Goal: Task Accomplishment & Management: Manage account settings

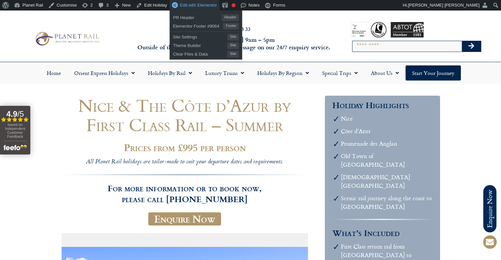
click at [186, 3] on span "Edit with Elementor" at bounding box center [198, 5] width 37 height 5
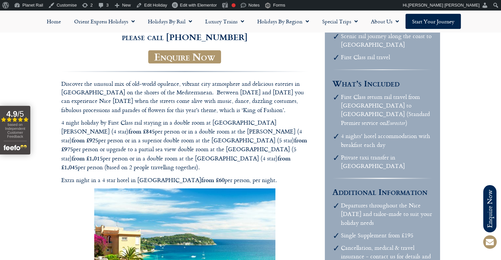
scroll to position [165, 0]
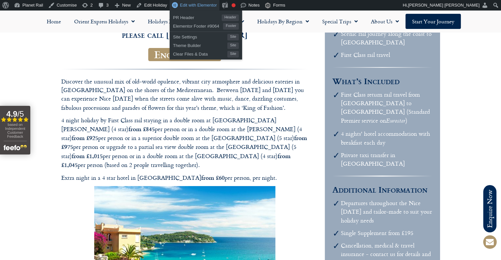
click at [195, 5] on span "Edit with Elementor" at bounding box center [198, 5] width 37 height 5
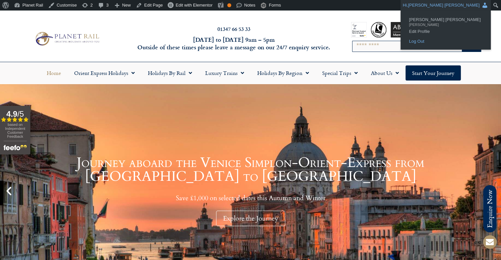
click at [457, 40] on link "Log Out" at bounding box center [445, 41] width 80 height 9
